Goal: Navigation & Orientation: Find specific page/section

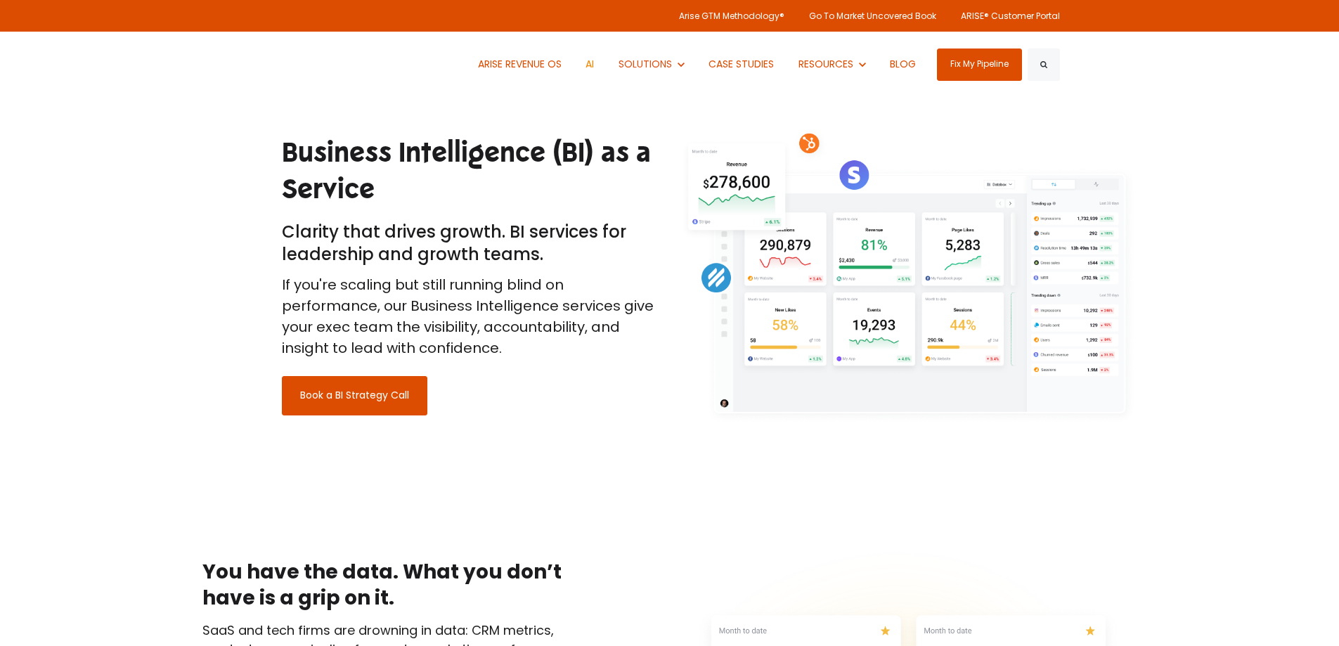
click at [588, 65] on link "AI" at bounding box center [591, 64] width 30 height 65
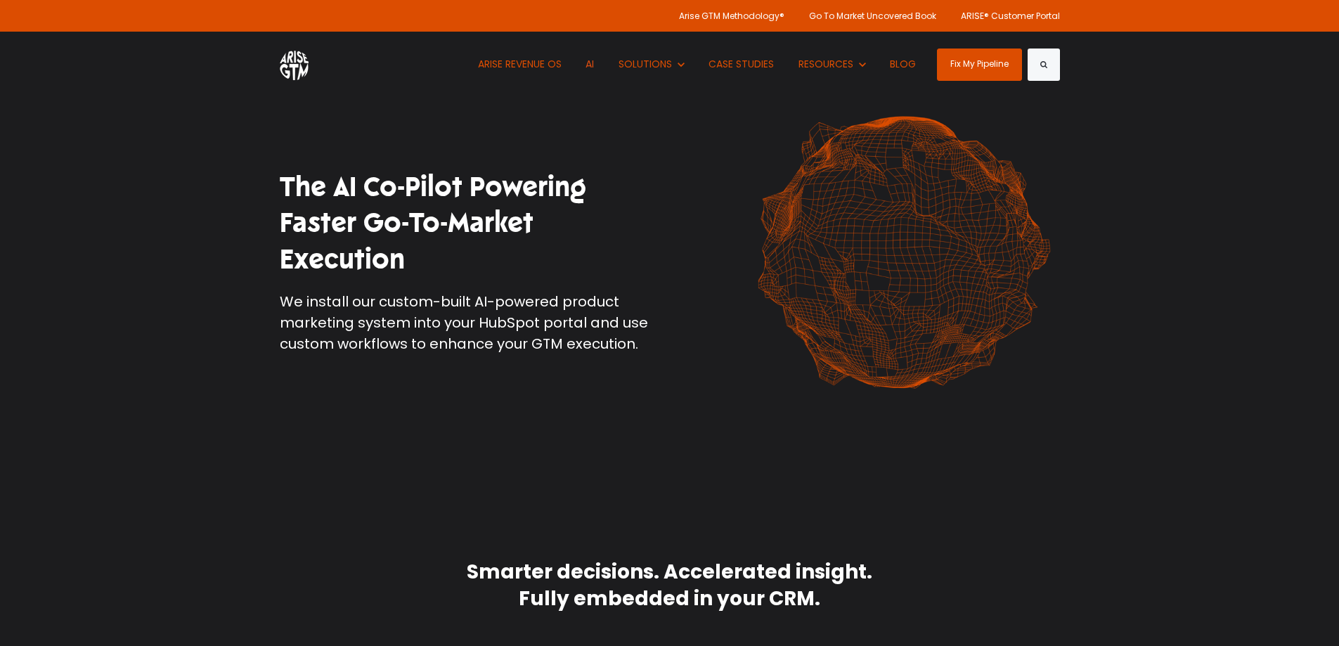
click at [291, 58] on img at bounding box center [294, 65] width 29 height 32
